Goal: Navigation & Orientation: Find specific page/section

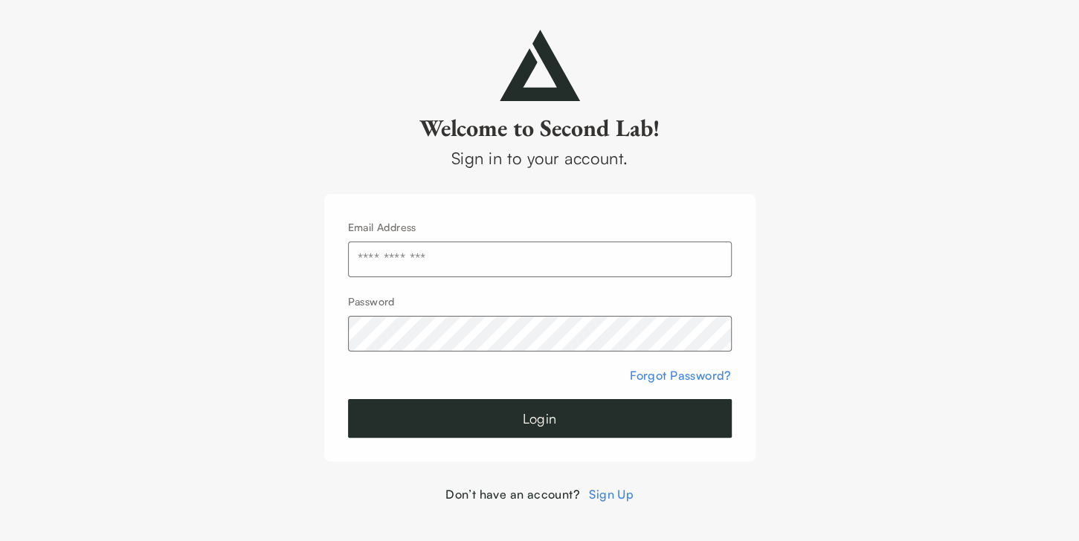
click at [369, 261] on input "text" at bounding box center [540, 260] width 384 height 36
type input "**********"
click at [538, 419] on button "Login" at bounding box center [540, 418] width 384 height 39
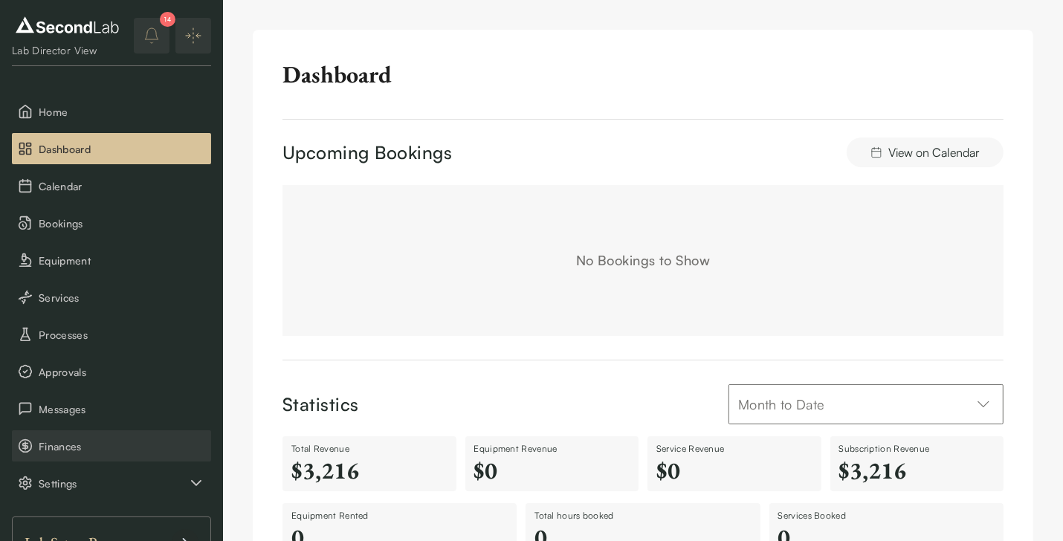
click at [48, 443] on span "Finances" at bounding box center [122, 447] width 167 height 16
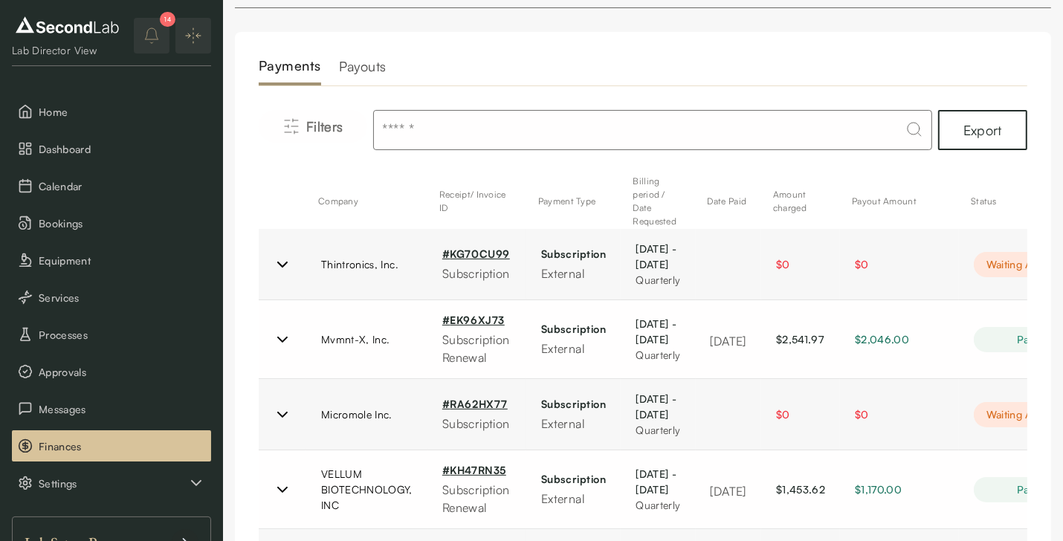
scroll to position [55, 0]
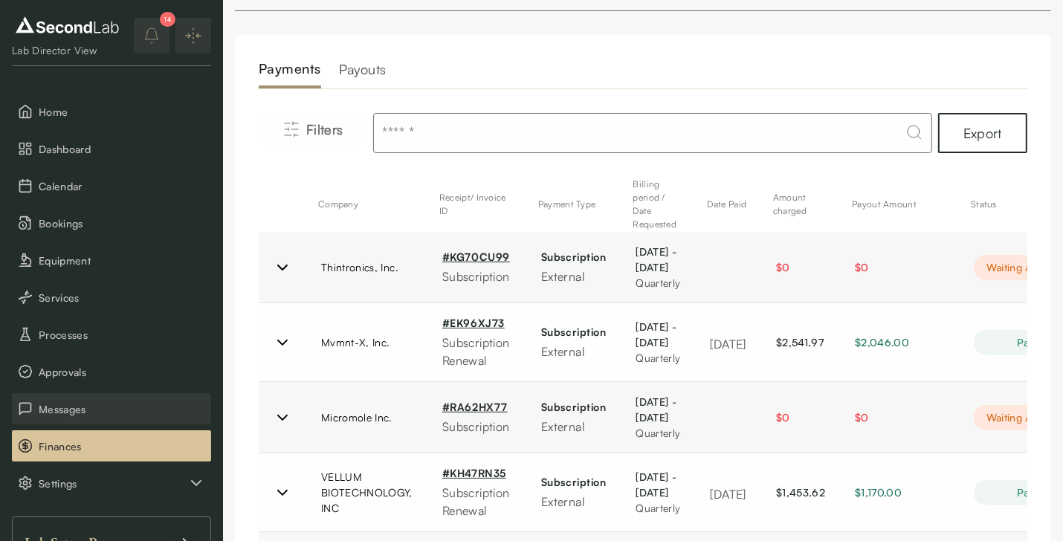
click at [56, 408] on span "Messages" at bounding box center [122, 409] width 167 height 16
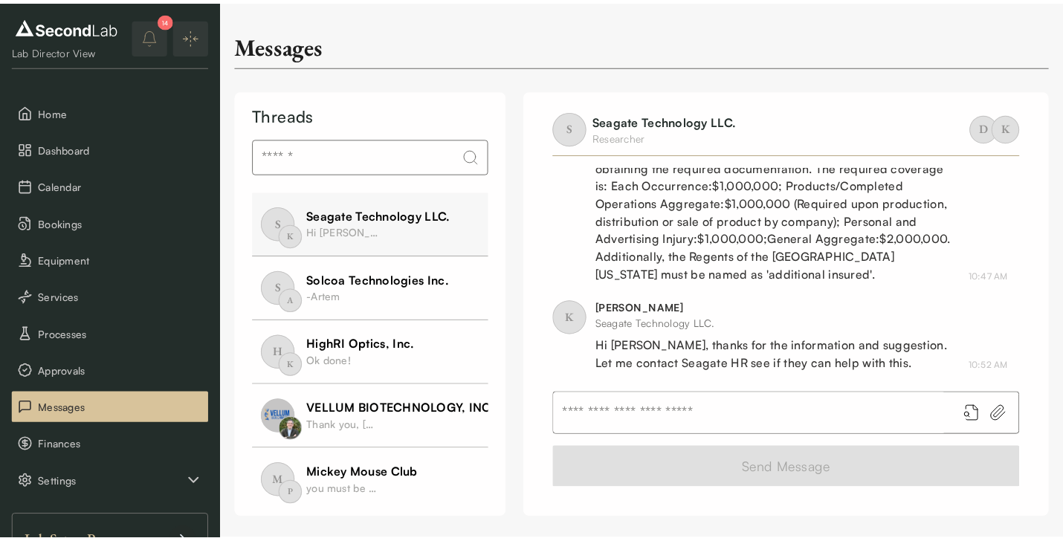
scroll to position [559, 0]
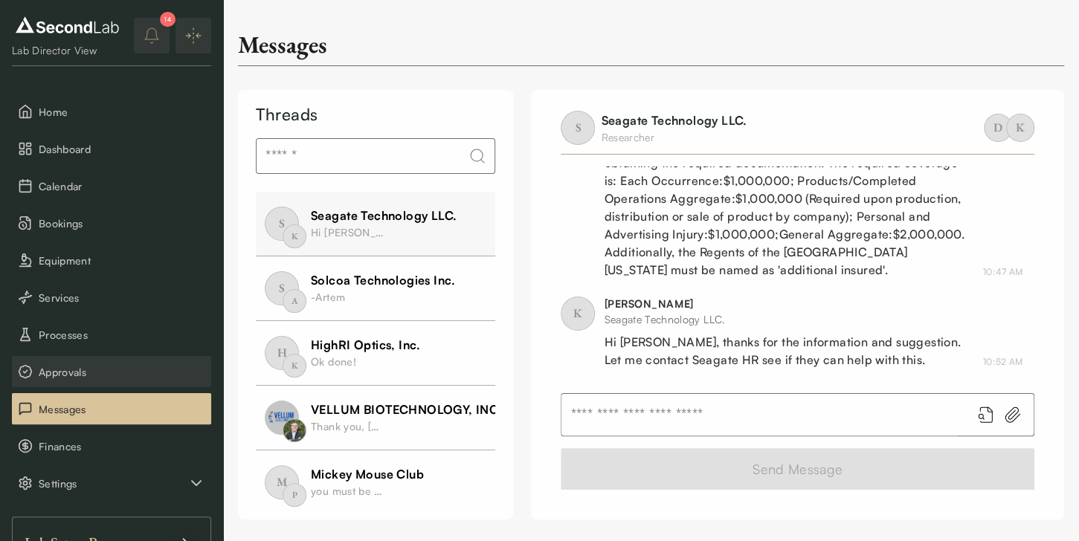
click at [62, 373] on span "Approvals" at bounding box center [122, 372] width 167 height 16
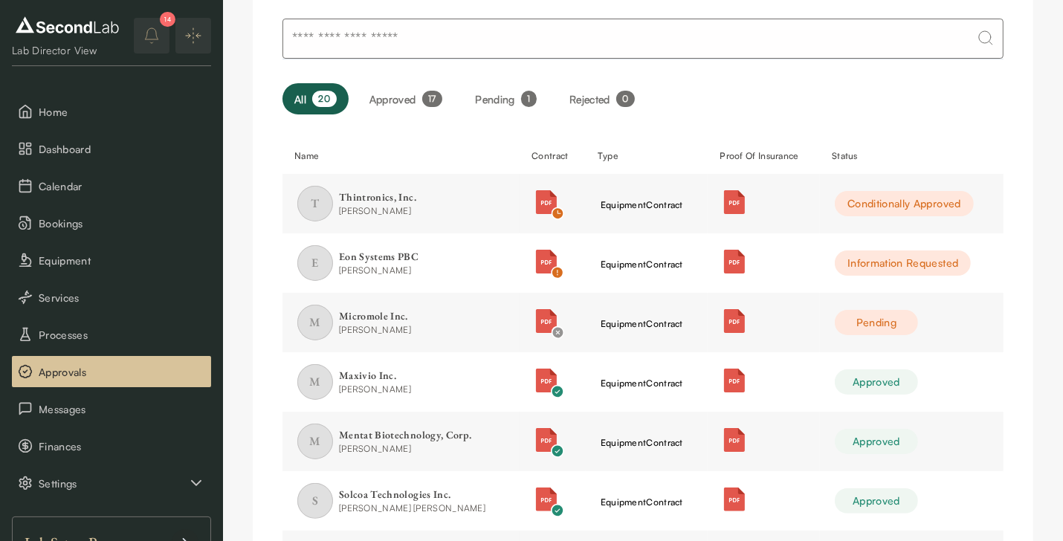
scroll to position [54, 0]
